Goal: Task Accomplishment & Management: Use online tool/utility

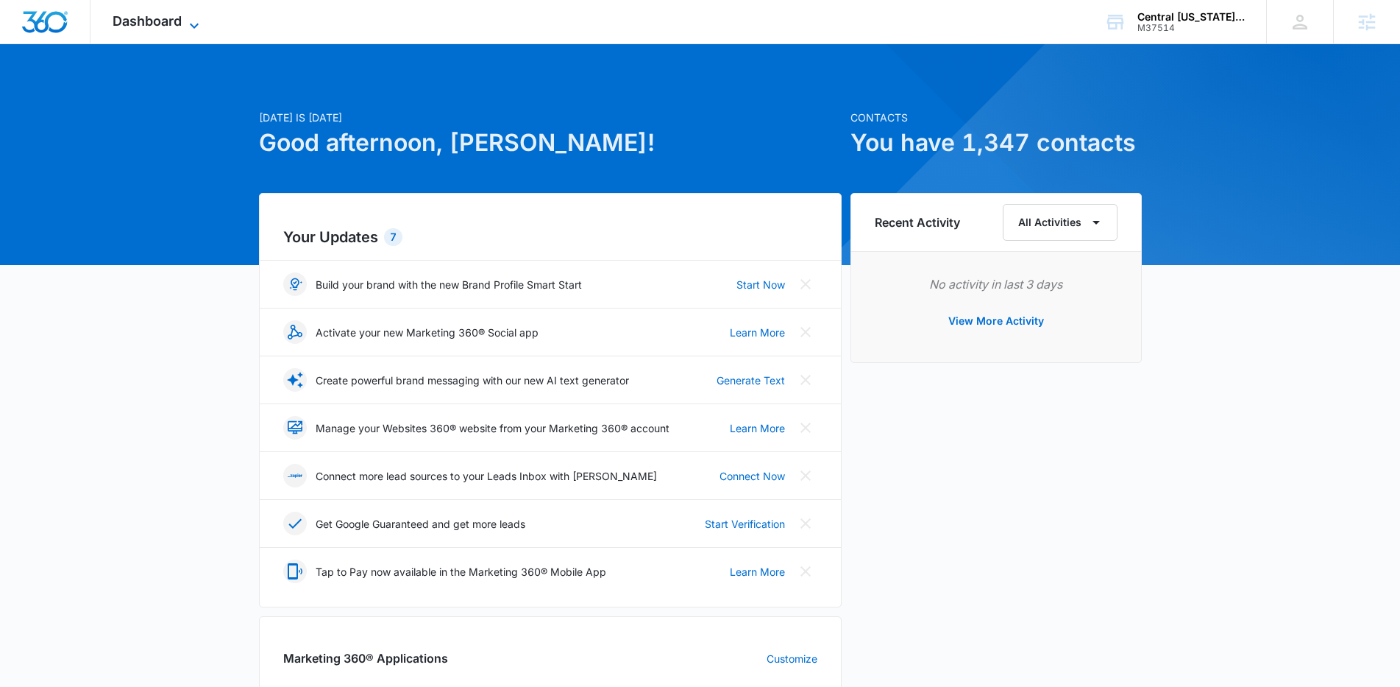
click at [158, 13] on span "Dashboard" at bounding box center [147, 20] width 69 height 15
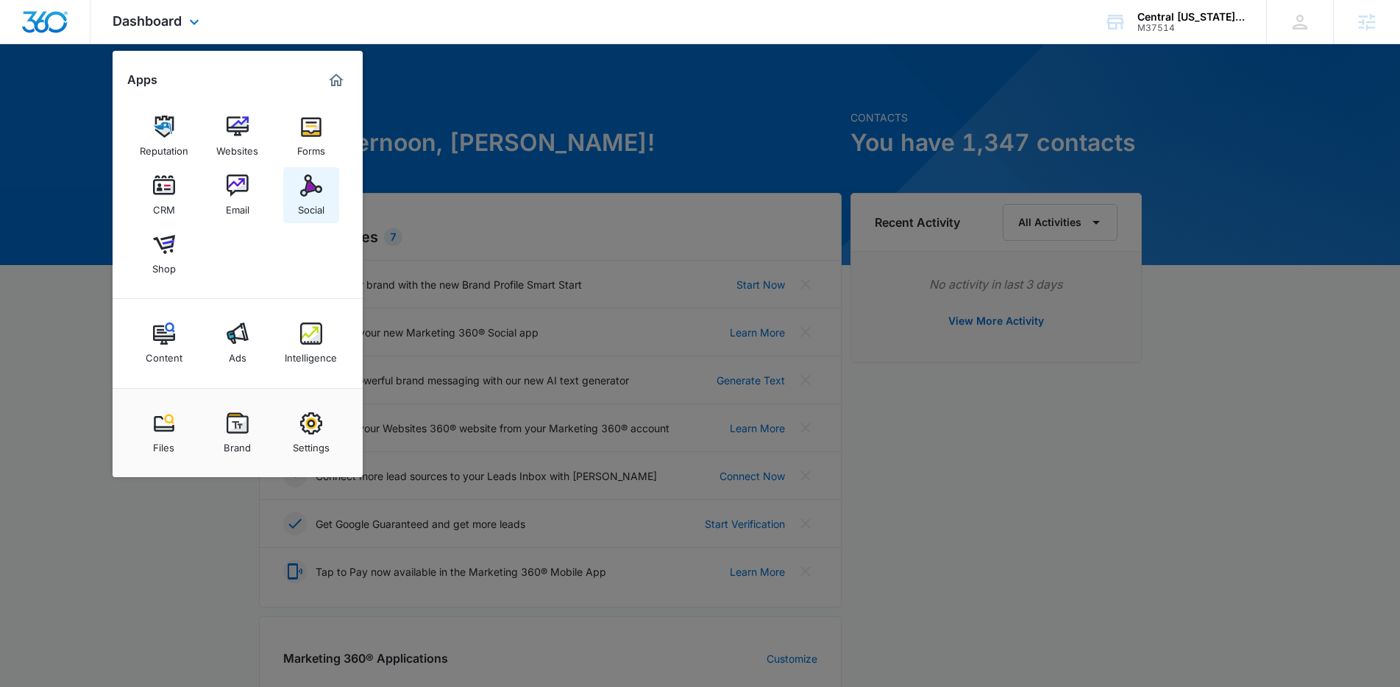
click at [294, 185] on link "Social" at bounding box center [311, 195] width 56 height 56
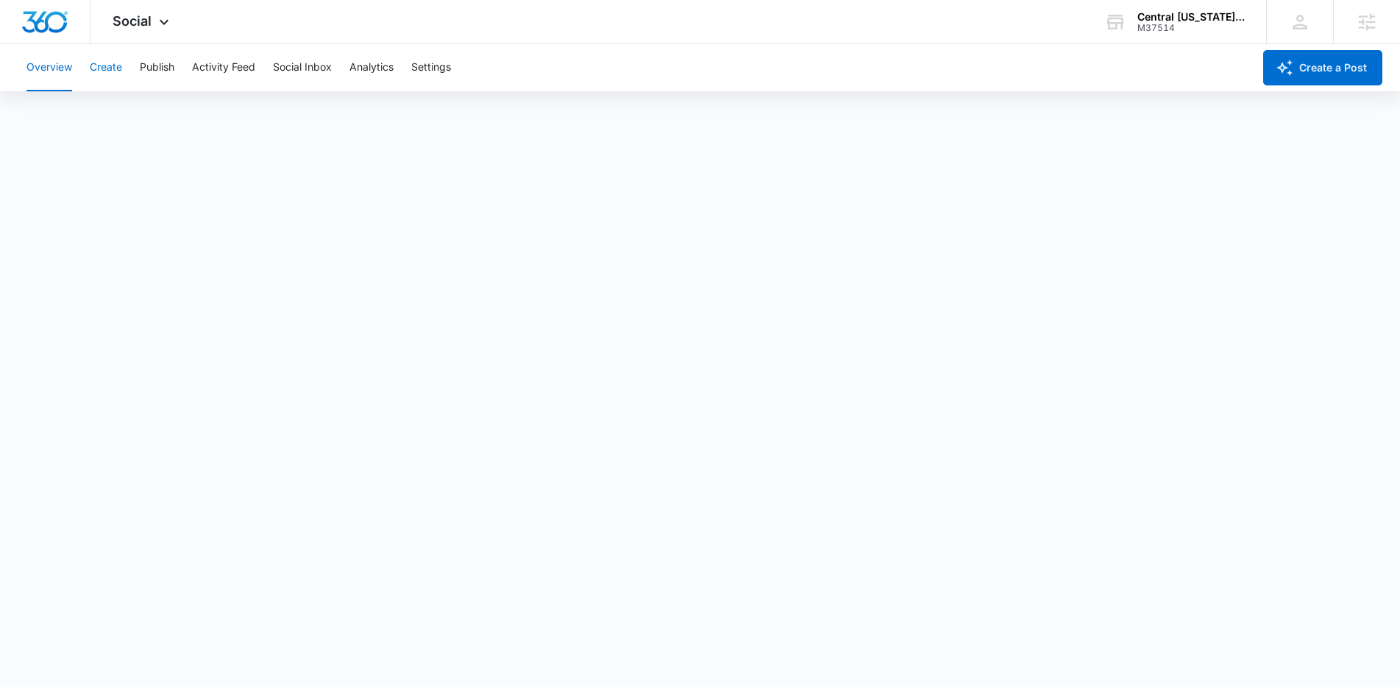
click at [105, 69] on button "Create" at bounding box center [106, 67] width 32 height 47
click at [144, 65] on button "Publish" at bounding box center [157, 67] width 35 height 47
